Goal: Task Accomplishment & Management: Use online tool/utility

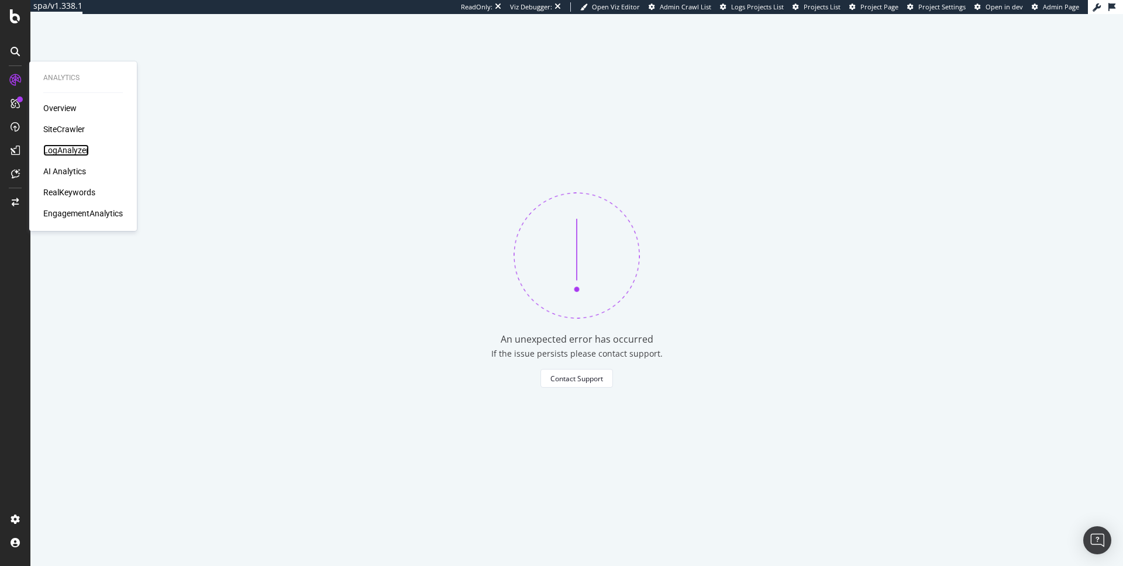
click at [57, 150] on div "LogAnalyzer" at bounding box center [66, 150] width 46 height 12
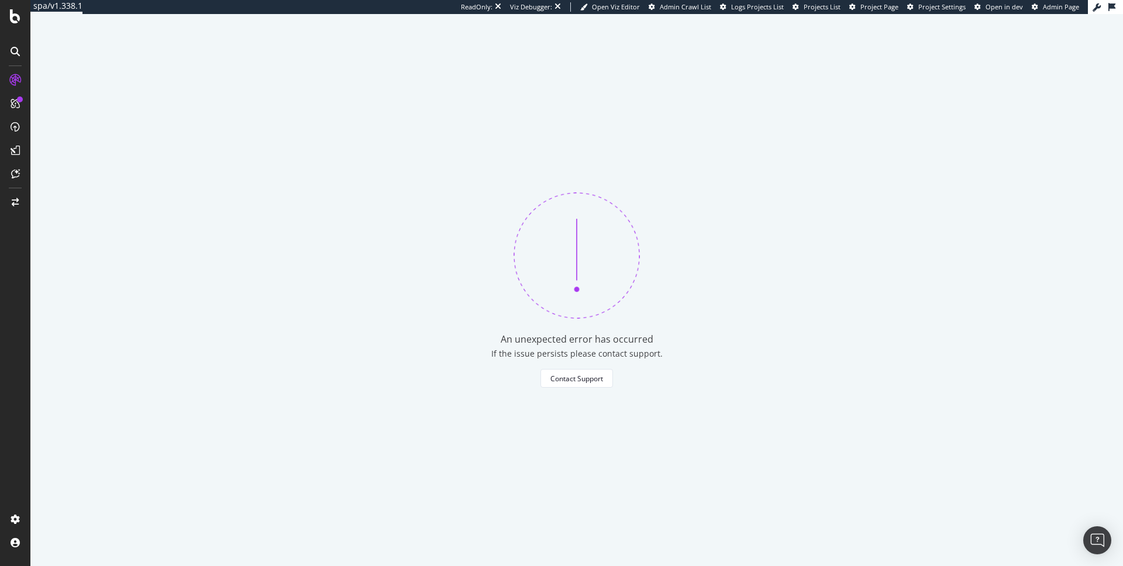
click at [241, 179] on div "An unexpected error has occurred If the issue persists please contact support. …" at bounding box center [576, 290] width 1092 height 552
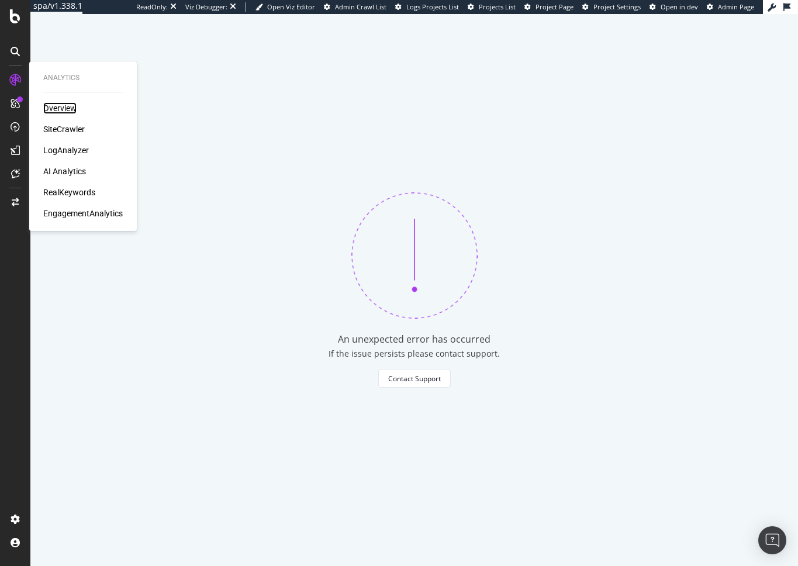
click at [52, 105] on div "Overview" at bounding box center [59, 108] width 33 height 12
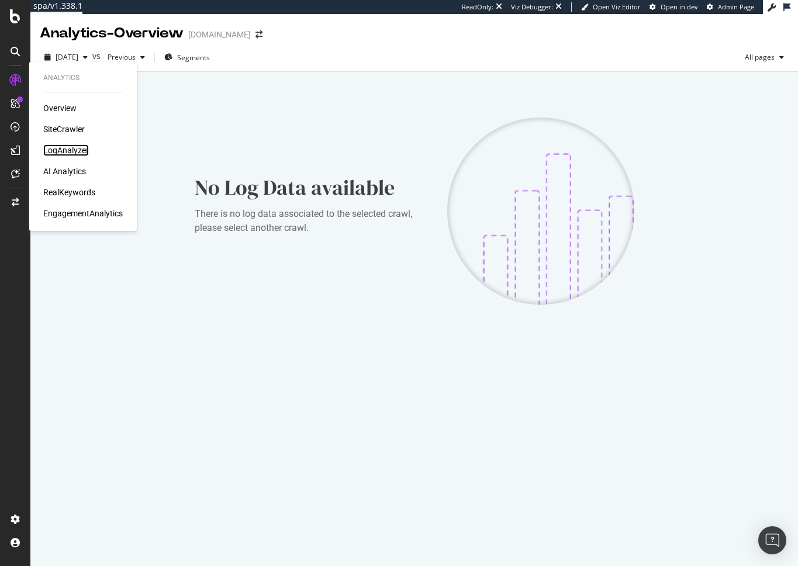
click at [60, 153] on div "LogAnalyzer" at bounding box center [66, 150] width 46 height 12
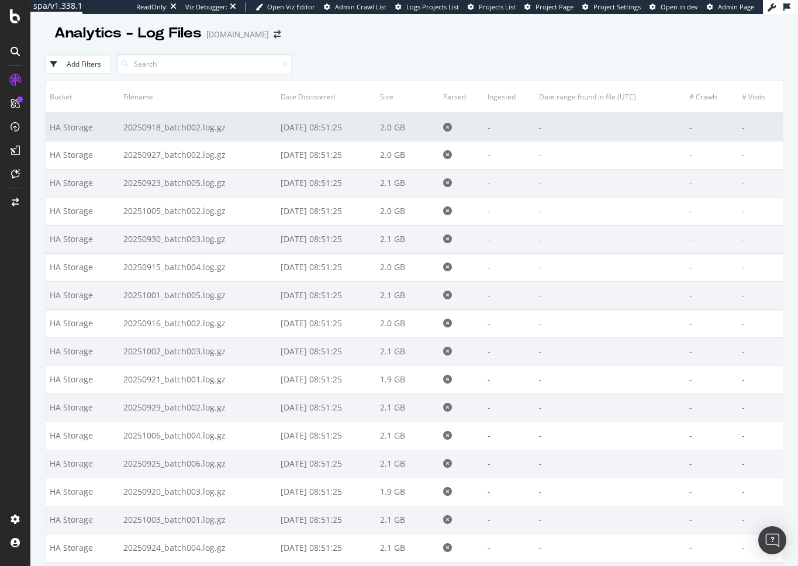
click at [248, 121] on td "20250918_batch002.log.gz" at bounding box center [198, 127] width 158 height 28
